Goal: Transaction & Acquisition: Obtain resource

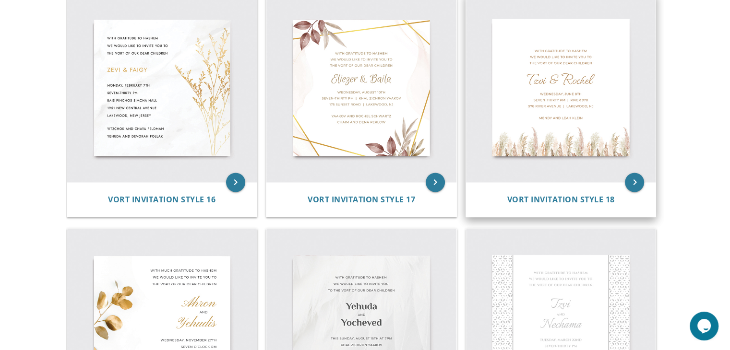
scroll to position [1406, 0]
click at [545, 97] on img at bounding box center [561, 89] width 190 height 190
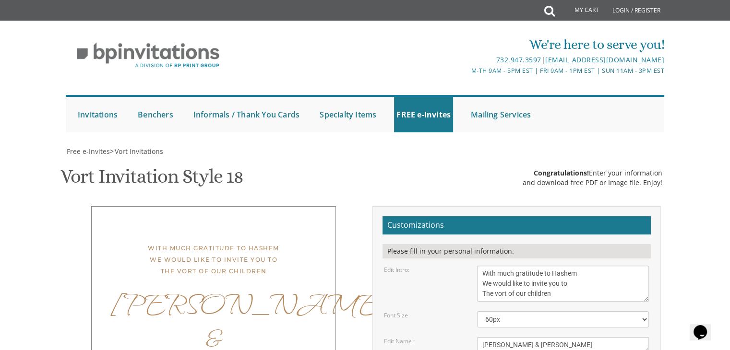
click at [526, 266] on textarea "With much gratitude to Hashem We would like to invite you to The vort of our ch…" at bounding box center [563, 284] width 172 height 36
type textarea "With much gratitude to Hashem We would like to invite you to The vort of our de…"
drag, startPoint x: 527, startPoint y: 198, endPoint x: 467, endPoint y: 202, distance: 59.6
click at [467, 337] on div "Edit Name : [PERSON_NAME] & [PERSON_NAME]" at bounding box center [516, 345] width 279 height 16
click at [520, 337] on textarea "[PERSON_NAME] & [PERSON_NAME]" at bounding box center [563, 345] width 172 height 16
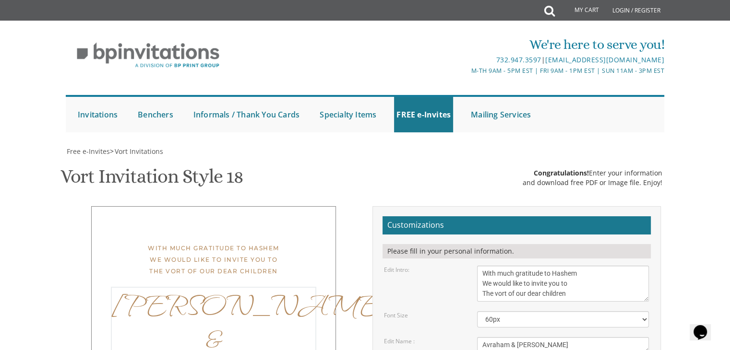
type textarea "Avraham & [PERSON_NAME]"
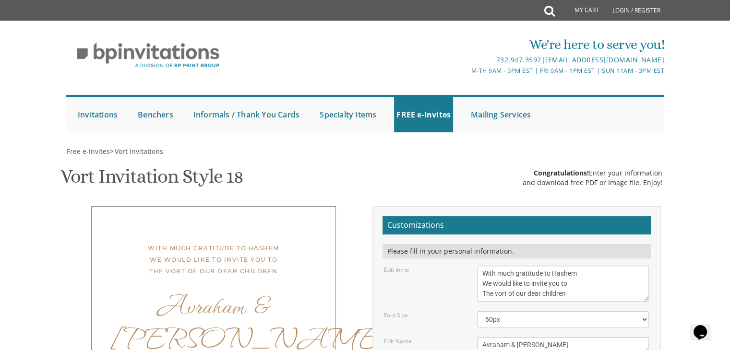
drag, startPoint x: 518, startPoint y: 237, endPoint x: 480, endPoint y: 236, distance: 38.4
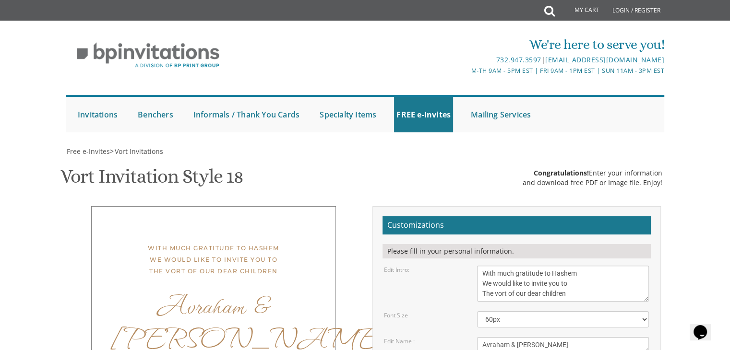
drag, startPoint x: 540, startPoint y: 232, endPoint x: 516, endPoint y: 233, distance: 24.5
drag, startPoint x: 531, startPoint y: 244, endPoint x: 474, endPoint y: 246, distance: 57.6
type textarea "[DATE] Eight PM | [GEOGRAPHIC_DATA][PERSON_NAME] | [GEOGRAPHIC_DATA], [GEOGRAPH…"
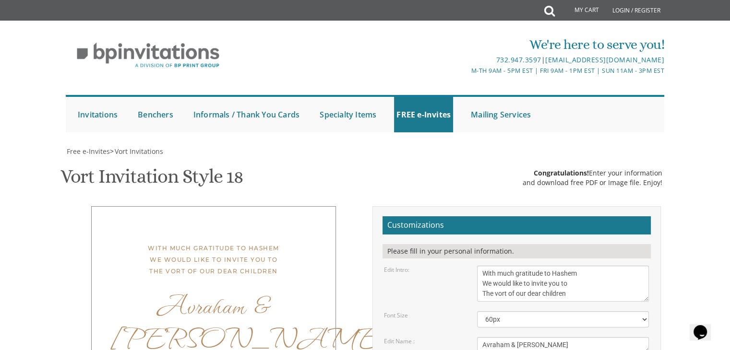
drag, startPoint x: 551, startPoint y: 267, endPoint x: 462, endPoint y: 261, distance: 88.4
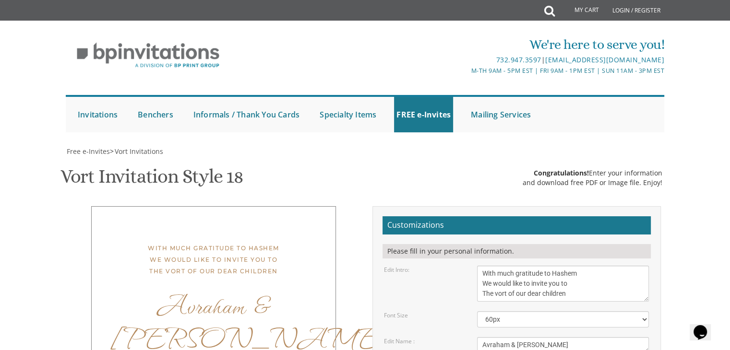
drag, startPoint x: 557, startPoint y: 235, endPoint x: 475, endPoint y: 241, distance: 82.2
type textarea "[PERSON_NAME] and [PERSON_NAME] and [PERSON_NAME]"
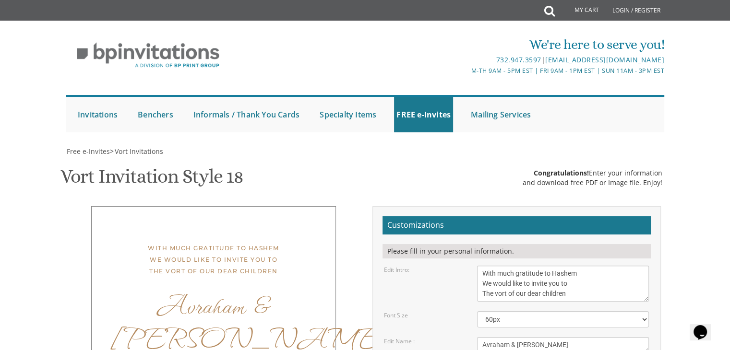
type input "p"
type input "[EMAIL_ADDRESS][DOMAIN_NAME]"
click at [503, 337] on textarea "[PERSON_NAME] & [PERSON_NAME]" at bounding box center [563, 345] width 172 height 16
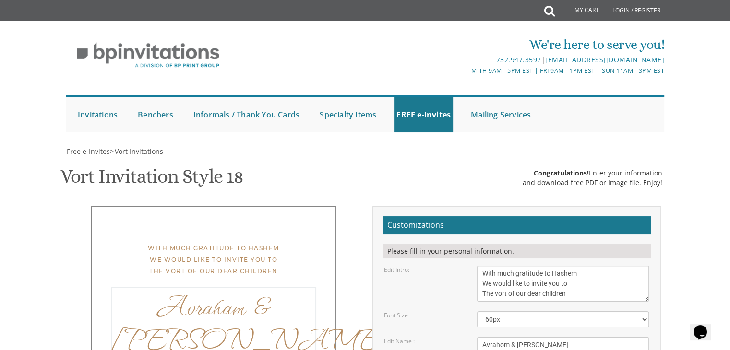
click at [503, 337] on textarea "[PERSON_NAME] & [PERSON_NAME]" at bounding box center [563, 345] width 172 height 16
type textarea "Avrahm & [PERSON_NAME]"
type textarea "[DATE] Eight PM | [GEOGRAPHIC_DATA][PERSON_NAME] [STREET_ADDRESS]"
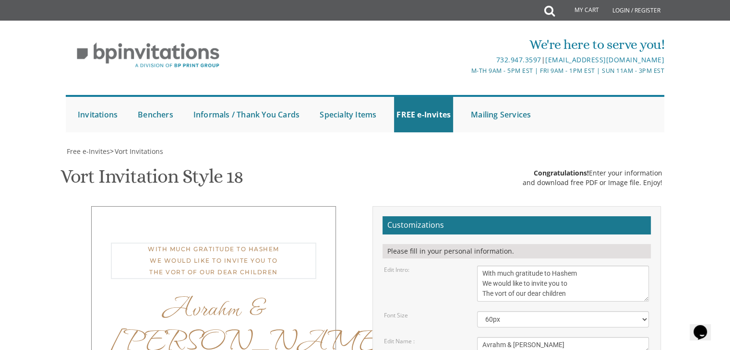
click at [594, 266] on textarea "With much gratitude to Hashem We would like to invite you to The vort of our ch…" at bounding box center [563, 284] width 172 height 36
click at [494, 337] on textarea "[PERSON_NAME] & [PERSON_NAME]" at bounding box center [563, 345] width 172 height 16
click at [499, 337] on textarea "[PERSON_NAME] & [PERSON_NAME]" at bounding box center [563, 345] width 172 height 16
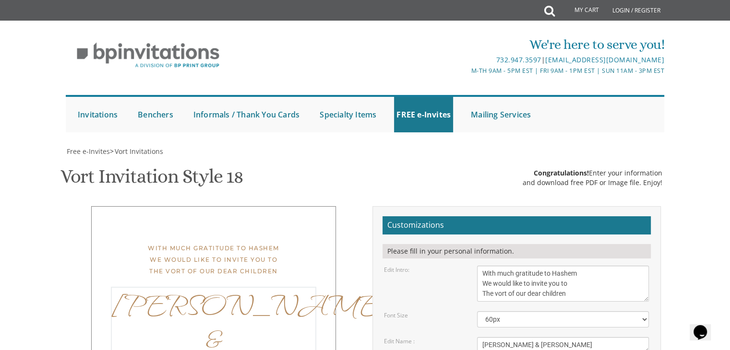
click at [503, 337] on textarea "[PERSON_NAME] & [PERSON_NAME]" at bounding box center [563, 345] width 172 height 16
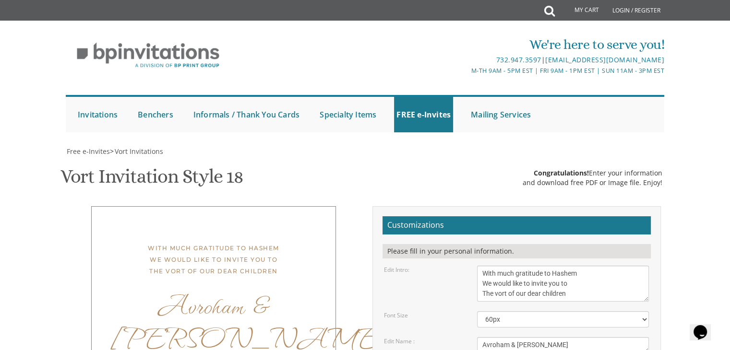
click at [505, 337] on textarea "[PERSON_NAME] & [PERSON_NAME]" at bounding box center [563, 345] width 172 height 16
click at [495, 337] on textarea "[PERSON_NAME] & [PERSON_NAME]" at bounding box center [563, 345] width 172 height 16
click at [506, 337] on textarea "[PERSON_NAME] & [PERSON_NAME]" at bounding box center [563, 345] width 172 height 16
click at [494, 337] on textarea "[PERSON_NAME] & [PERSON_NAME]" at bounding box center [563, 345] width 172 height 16
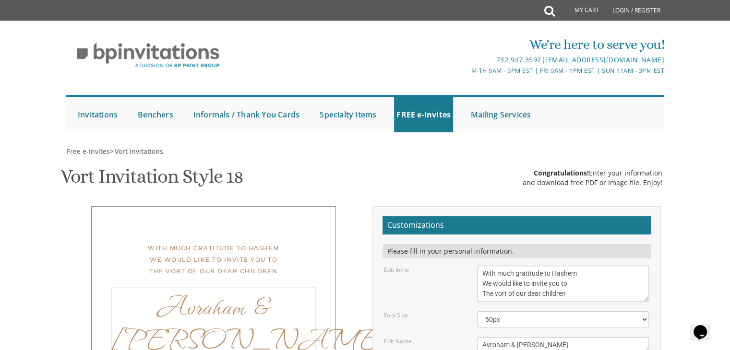
click at [503, 337] on textarea "[PERSON_NAME] & [PERSON_NAME]" at bounding box center [563, 345] width 172 height 16
type textarea "[PERSON_NAME] & [PERSON_NAME]"
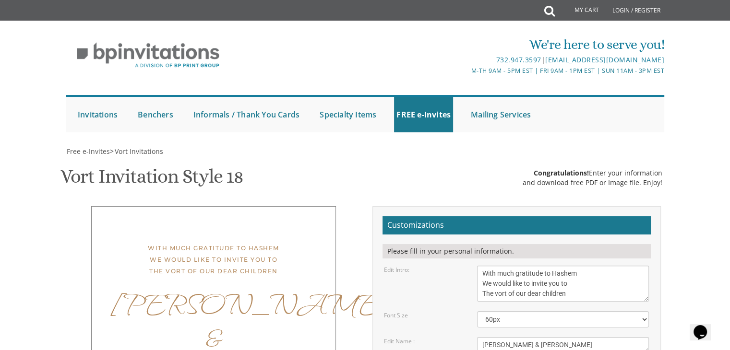
type textarea "[PERSON_NAME] and [PERSON_NAME] and [PERSON_NAME]"
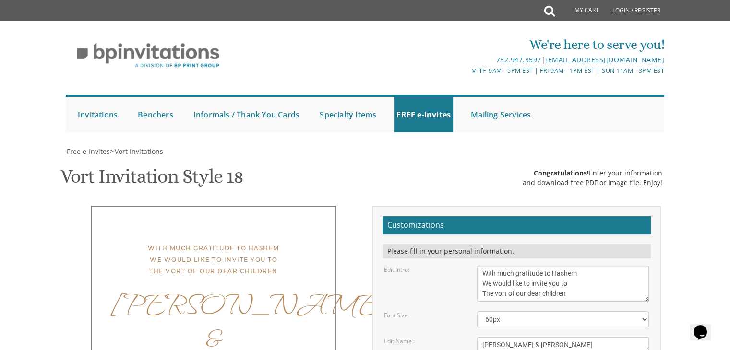
scroll to position [190, 0]
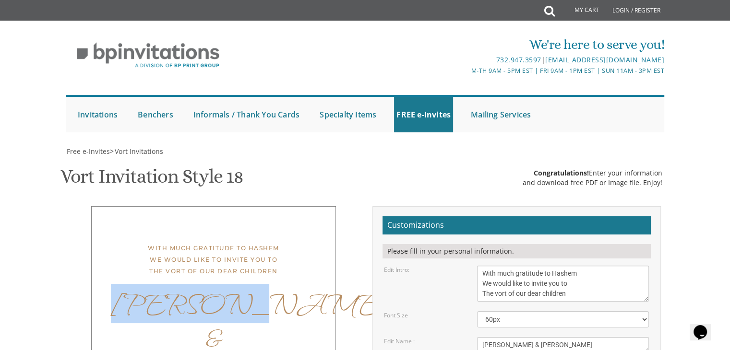
drag, startPoint x: 131, startPoint y: 118, endPoint x: 223, endPoint y: 126, distance: 92.0
click at [223, 287] on div "[PERSON_NAME] & [PERSON_NAME]" at bounding box center [213, 337] width 205 height 101
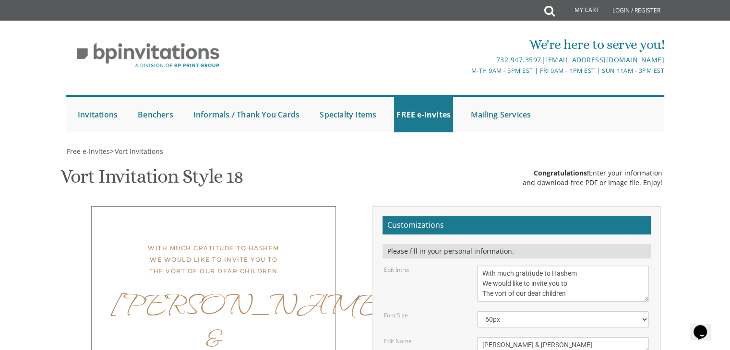
drag, startPoint x: 268, startPoint y: 208, endPoint x: 184, endPoint y: 198, distance: 85.0
drag, startPoint x: 82, startPoint y: 39, endPoint x: 165, endPoint y: 39, distance: 83.5
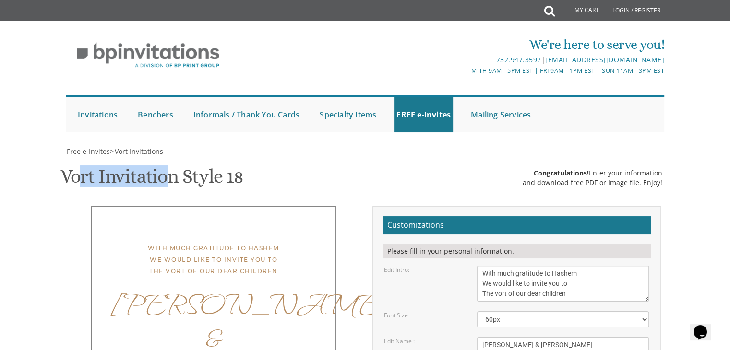
click at [165, 166] on h1 "Vort Invitation Style 18 SKU: vort003" at bounding box center [151, 180] width 183 height 28
drag, startPoint x: 131, startPoint y: 163, endPoint x: 334, endPoint y: 247, distance: 219.1
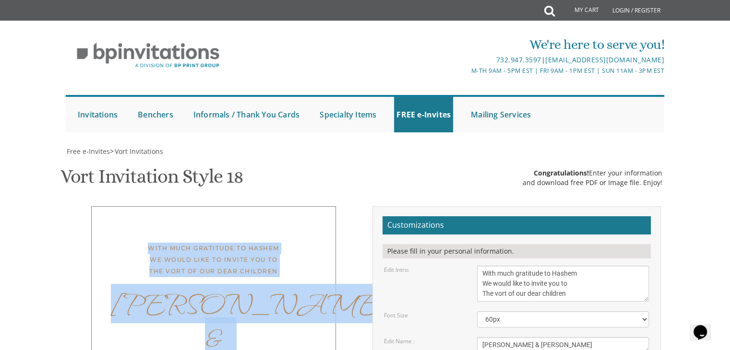
drag, startPoint x: 306, startPoint y: 247, endPoint x: 148, endPoint y: 99, distance: 216.2
drag, startPoint x: 148, startPoint y: 99, endPoint x: 348, endPoint y: 235, distance: 241.7
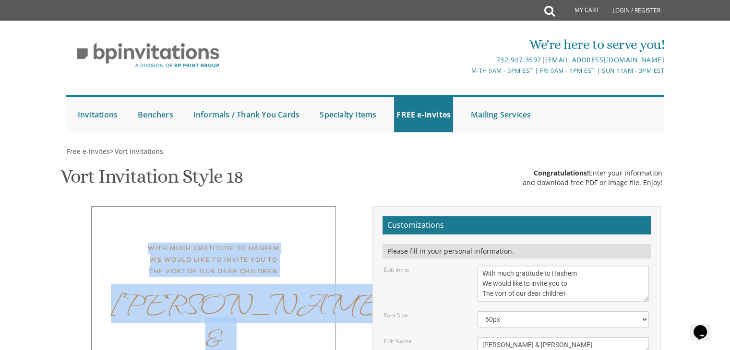
drag, startPoint x: 297, startPoint y: 244, endPoint x: 129, endPoint y: 104, distance: 218.2
click at [129, 243] on div "With much gratitude to Hashem We would like to invite you to The vort of our de…" at bounding box center [213, 260] width 205 height 35
drag, startPoint x: 129, startPoint y: 104, endPoint x: 299, endPoint y: 255, distance: 227.0
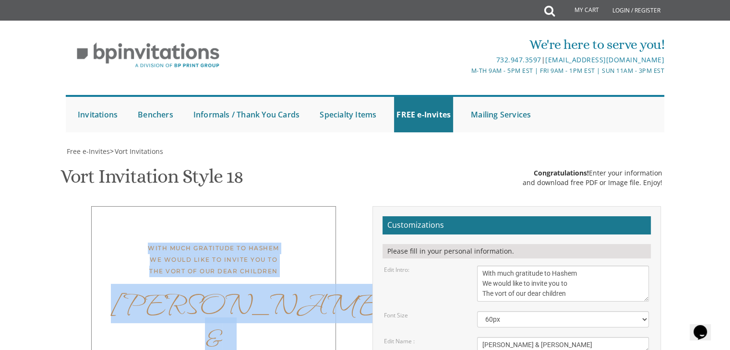
drag, startPoint x: 280, startPoint y: 245, endPoint x: 197, endPoint y: 110, distance: 158.3
click at [197, 243] on div "With much gratitude to Hashem We would like to invite you to The vort of our de…" at bounding box center [213, 260] width 205 height 35
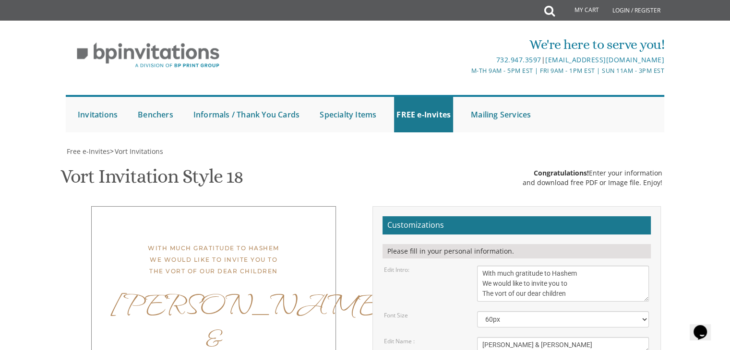
scroll to position [148, 0]
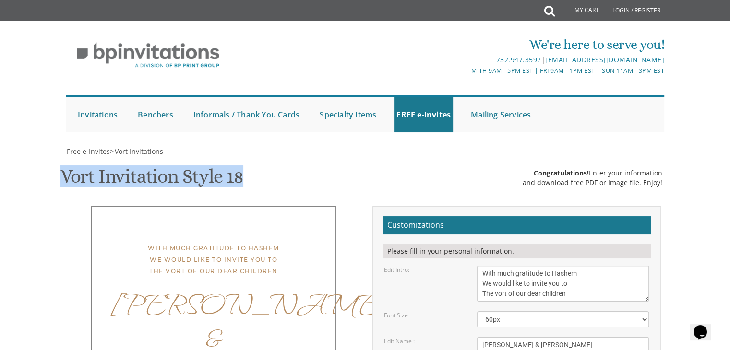
drag, startPoint x: 44, startPoint y: 38, endPoint x: 322, endPoint y: 16, distance: 279.1
click at [202, 166] on h1 "Vort Invitation Style 18 SKU: vort003" at bounding box center [151, 180] width 183 height 28
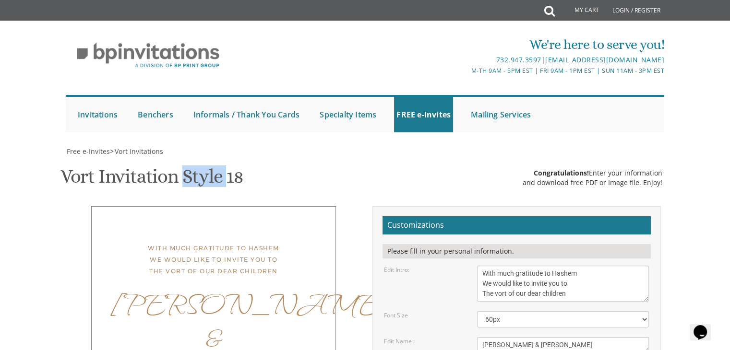
click at [202, 166] on h1 "Vort Invitation Style 18 SKU: vort003" at bounding box center [151, 180] width 183 height 28
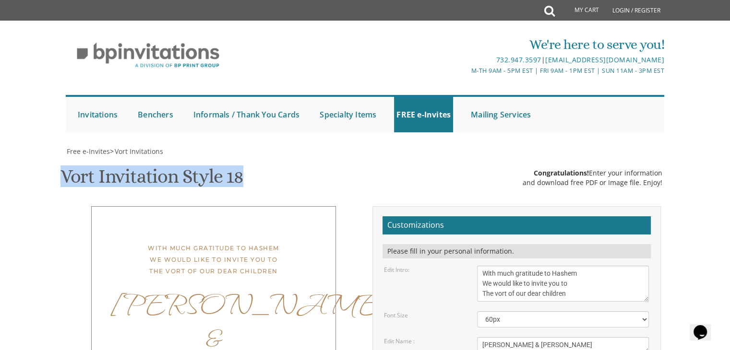
click at [202, 166] on h1 "Vort Invitation Style 18 SKU: vort003" at bounding box center [151, 180] width 183 height 28
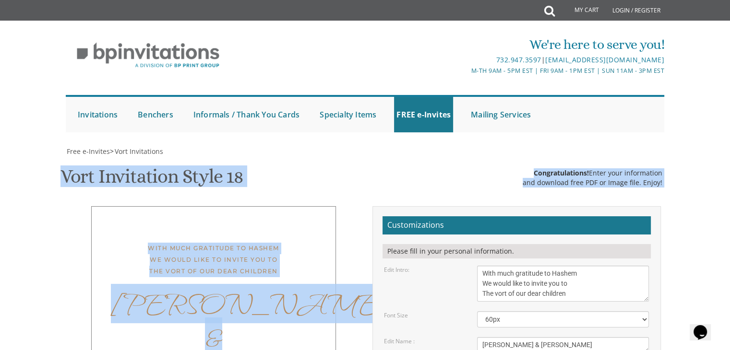
drag, startPoint x: 63, startPoint y: 37, endPoint x: 349, endPoint y: 160, distance: 310.9
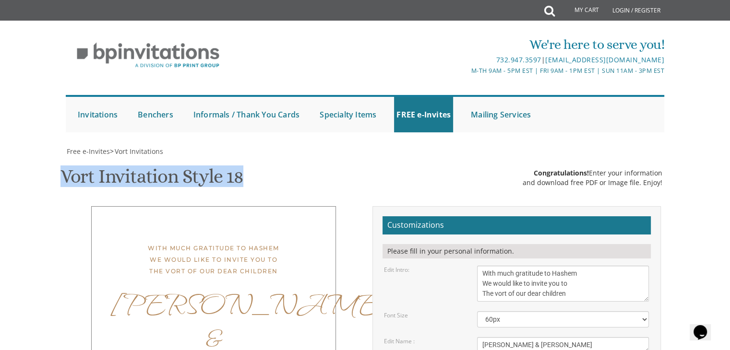
drag, startPoint x: 52, startPoint y: 37, endPoint x: 275, endPoint y: 12, distance: 224.4
click at [275, 159] on div "Vort Invitation Style 18 SKU: vort003 Congratulations! Enter your information a…" at bounding box center [364, 178] width 609 height 38
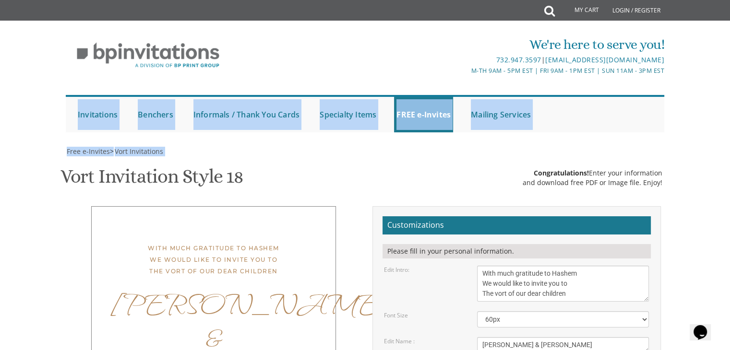
drag, startPoint x: 42, startPoint y: 31, endPoint x: 242, endPoint y: -8, distance: 203.7
click at [242, 0] on html "My Cart Total: View Cart Item(s) Submit My Cart Total: View Cart Item(s) Login …" at bounding box center [365, 175] width 730 height 350
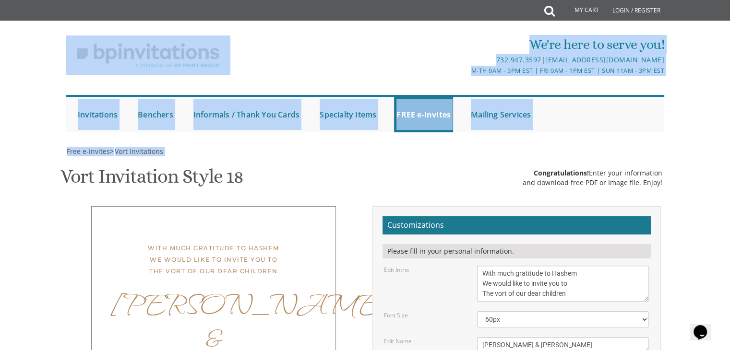
scroll to position [44, 0]
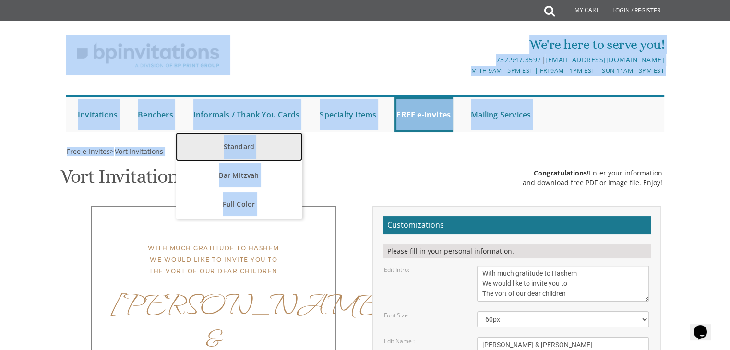
click at [275, 132] on link "Standard" at bounding box center [239, 146] width 126 height 29
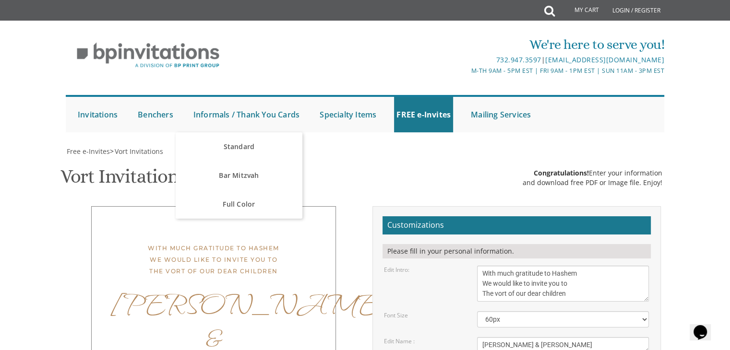
click at [343, 159] on div "Vort Invitation Style 18 SKU: vort003 Congratulations! Enter your information a…" at bounding box center [364, 178] width 609 height 38
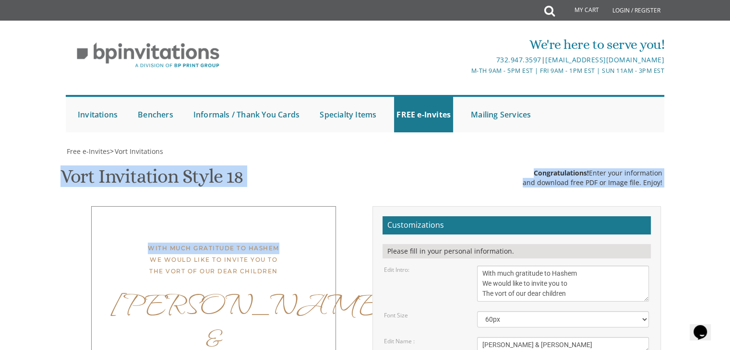
drag, startPoint x: 49, startPoint y: 123, endPoint x: 353, endPoint y: 157, distance: 305.5
drag, startPoint x: 186, startPoint y: 144, endPoint x: 304, endPoint y: 177, distance: 122.5
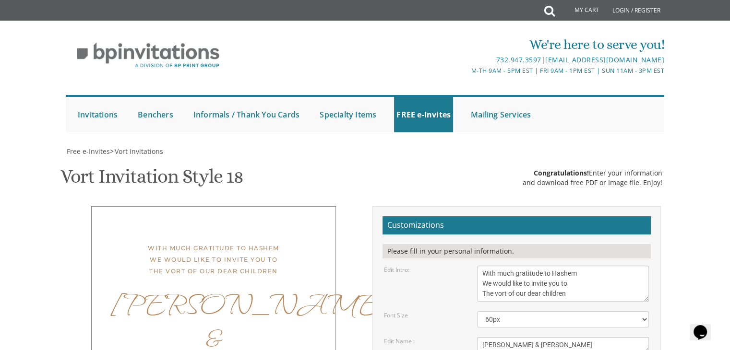
scroll to position [198, 0]
click at [496, 337] on textarea "[PERSON_NAME] & [PERSON_NAME]" at bounding box center [563, 345] width 172 height 16
click at [501, 337] on textarea "[PERSON_NAME] & [PERSON_NAME]" at bounding box center [563, 345] width 172 height 16
click at [504, 337] on textarea "[PERSON_NAME] & [PERSON_NAME]" at bounding box center [563, 345] width 172 height 16
type textarea "Avraham & [PERSON_NAME]"
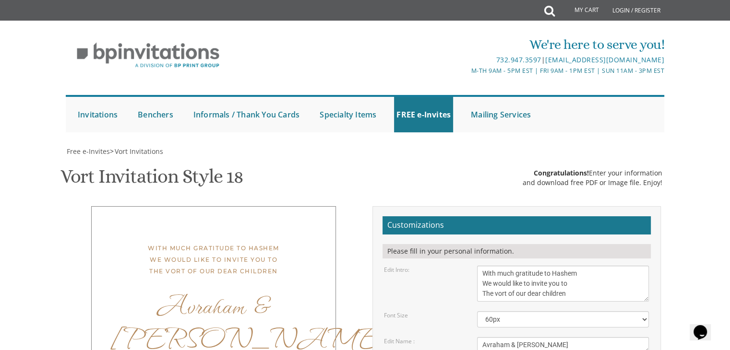
type textarea "[PERSON_NAME] and [PERSON_NAME] and [PERSON_NAME]"
click at [499, 337] on textarea "[PERSON_NAME] & [PERSON_NAME]" at bounding box center [563, 345] width 172 height 16
click at [559, 337] on textarea "[PERSON_NAME] & [PERSON_NAME]" at bounding box center [563, 345] width 172 height 16
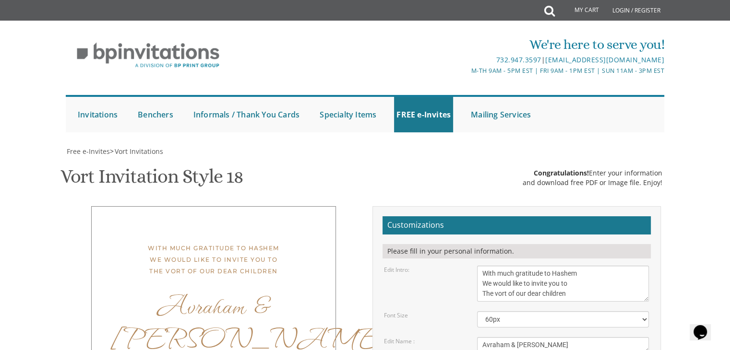
drag, startPoint x: 279, startPoint y: 59, endPoint x: 588, endPoint y: 313, distance: 401.1
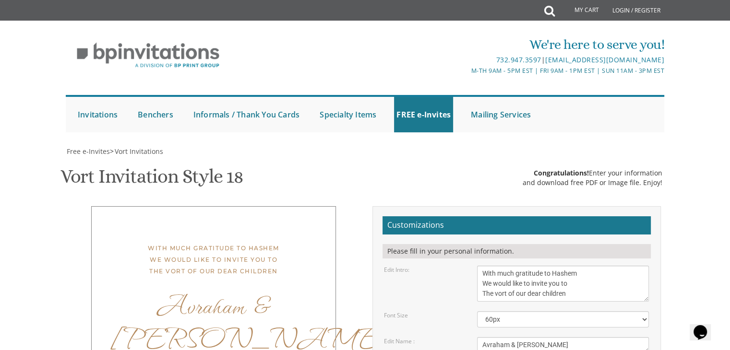
scroll to position [345, 0]
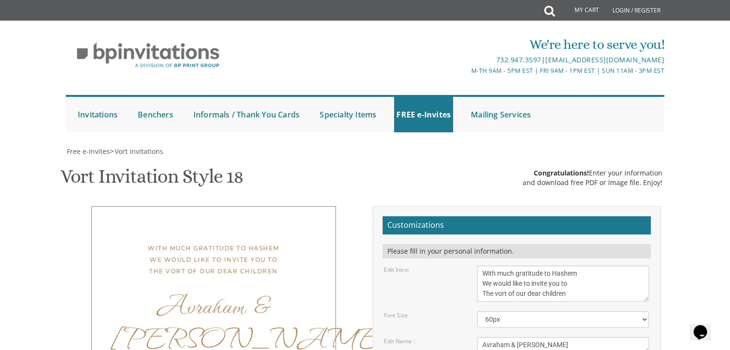
drag, startPoint x: 219, startPoint y: 195, endPoint x: 445, endPoint y: 89, distance: 249.7
click at [445, 159] on div "Vort Invitation Style 18 SKU: vort003 Congratulations! Enter your information a…" at bounding box center [364, 178] width 609 height 38
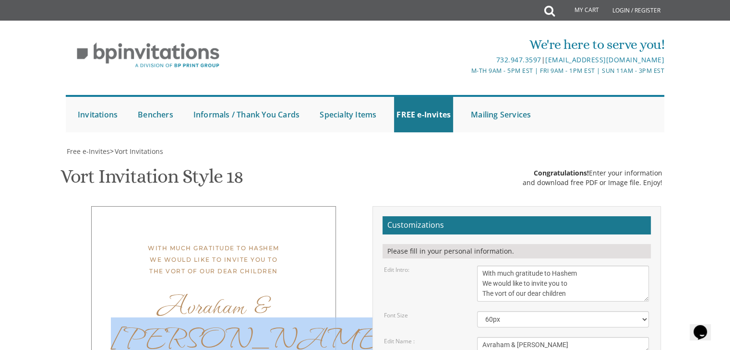
drag, startPoint x: 273, startPoint y: 217, endPoint x: 251, endPoint y: 152, distance: 68.7
click at [251, 206] on div "With much gratitude to Hashem We would like to invite you to The vort of our de…" at bounding box center [213, 345] width 245 height 278
click at [251, 287] on div "Avraham & [PERSON_NAME]" at bounding box center [213, 320] width 205 height 67
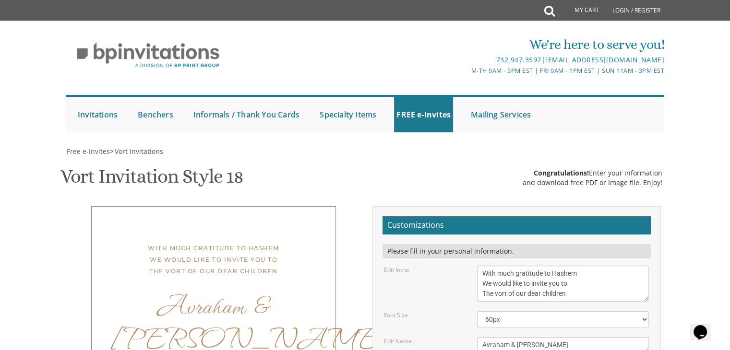
scroll to position [0, 0]
click at [545, 11] on icon at bounding box center [549, 10] width 11 height 19
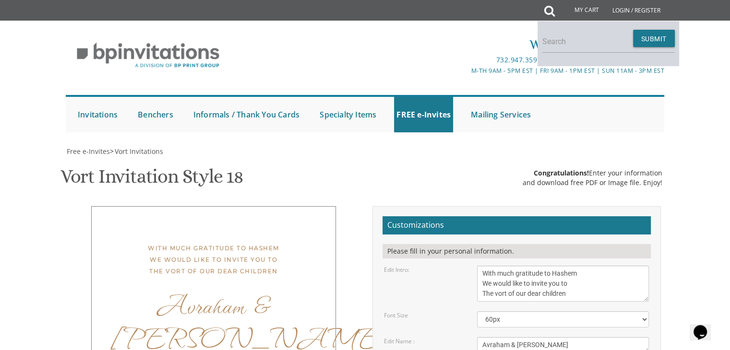
click at [719, 58] on div "We're here to serve you! 732.947.3597 | [EMAIL_ADDRESS][DOMAIN_NAME] M-Th 9am -…" at bounding box center [365, 81] width 730 height 112
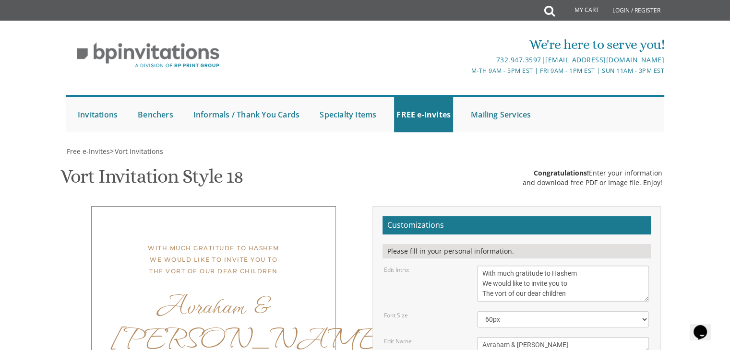
click at [686, 69] on div "We're here to serve you! 732.947.3597 | [EMAIL_ADDRESS][DOMAIN_NAME] M-Th 9am -…" at bounding box center [365, 81] width 730 height 112
click at [681, 126] on div "We're here to serve you! 732.947.3597 | [EMAIL_ADDRESS][DOMAIN_NAME] M-Th 9am -…" at bounding box center [365, 81] width 730 height 112
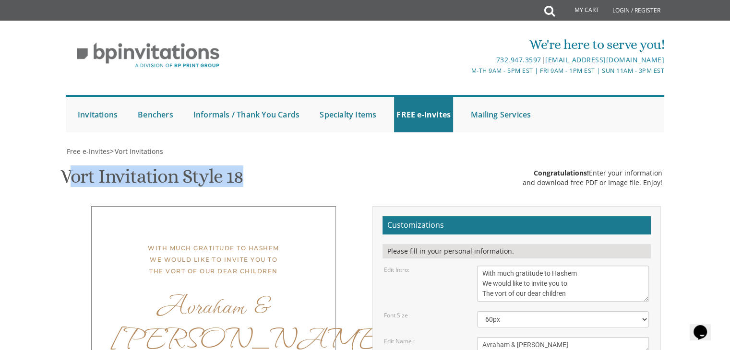
drag, startPoint x: 66, startPoint y: 78, endPoint x: 278, endPoint y: 94, distance: 213.1
click at [278, 159] on div "Vort Invitation Style 18 SKU: vort003 Congratulations! Enter your information a…" at bounding box center [364, 178] width 609 height 38
drag, startPoint x: 278, startPoint y: 94, endPoint x: 47, endPoint y: 64, distance: 233.6
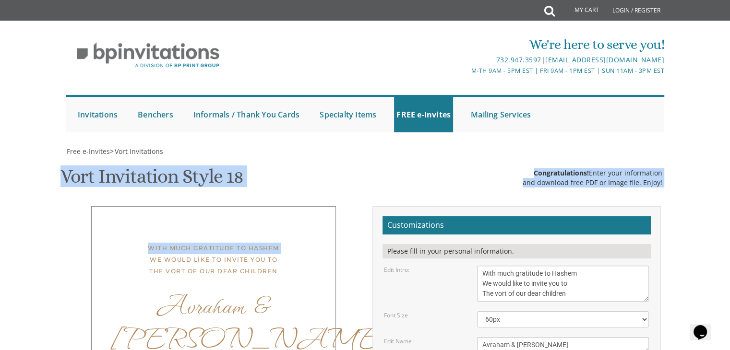
drag, startPoint x: 47, startPoint y: 64, endPoint x: 310, endPoint y: 105, distance: 266.9
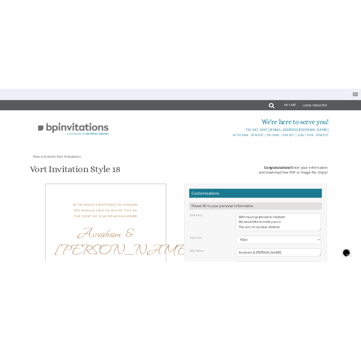
scroll to position [173, 0]
